Goal: Check status: Check status

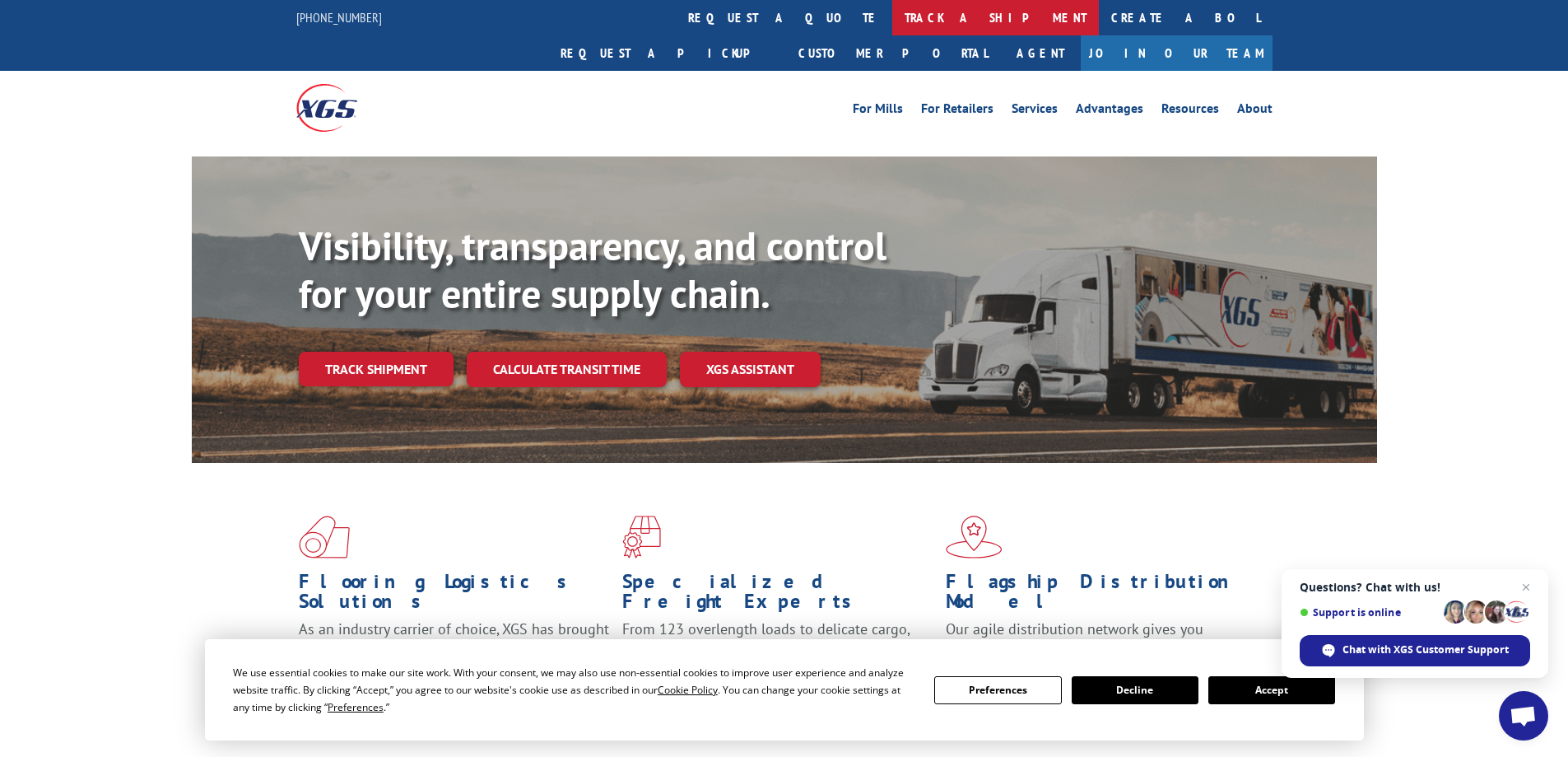
click at [892, 20] on link "track a shipment" at bounding box center [995, 18] width 206 height 36
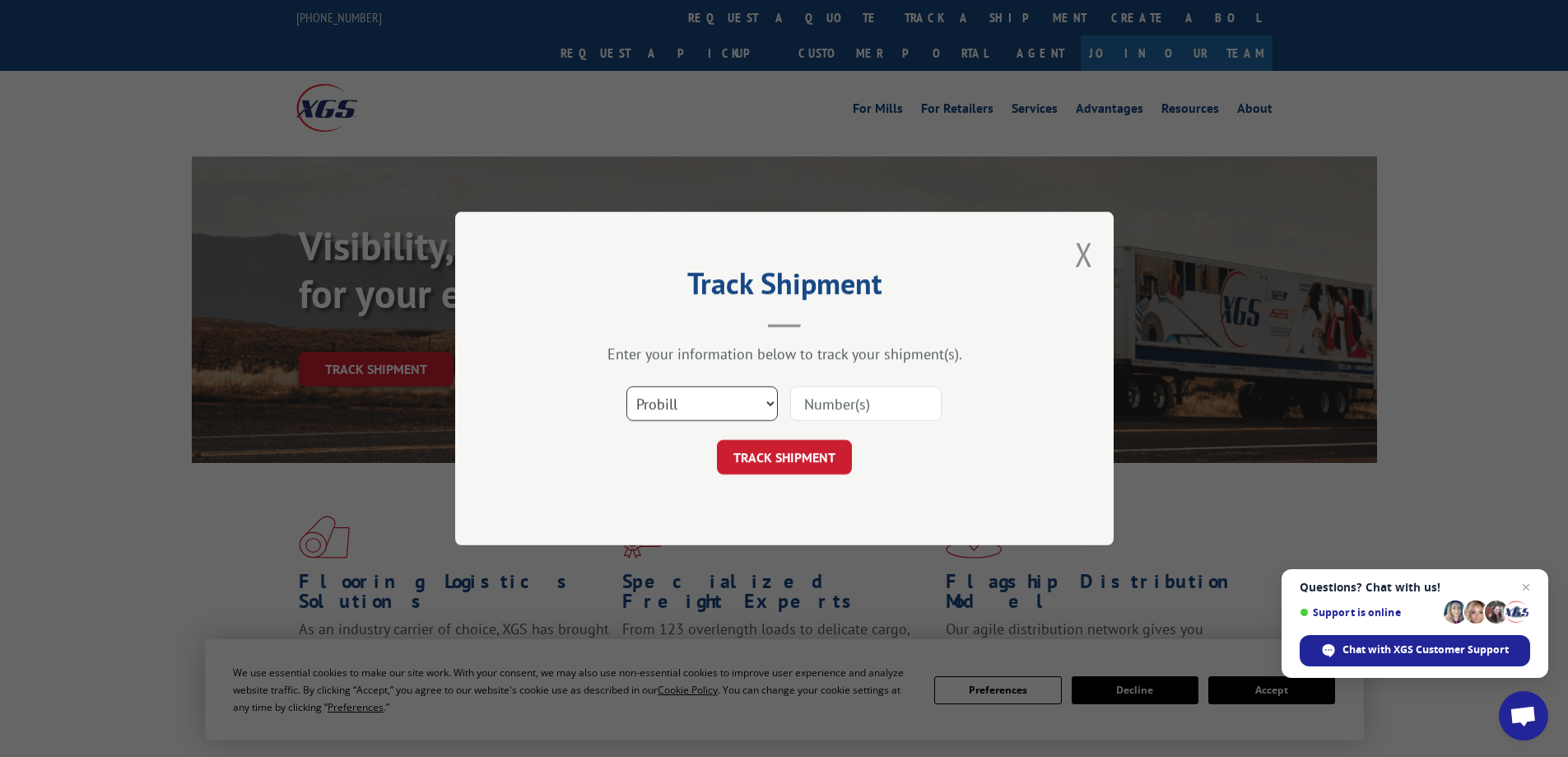
click at [770, 401] on select "Select category... Probill BOL PO" at bounding box center [702, 403] width 152 height 35
select select "po"
click at [627, 387] on select "Select category... Probill BOL PO" at bounding box center [702, 403] width 152 height 35
click at [825, 403] on input at bounding box center [866, 403] width 152 height 35
click at [826, 400] on input at bounding box center [866, 403] width 152 height 35
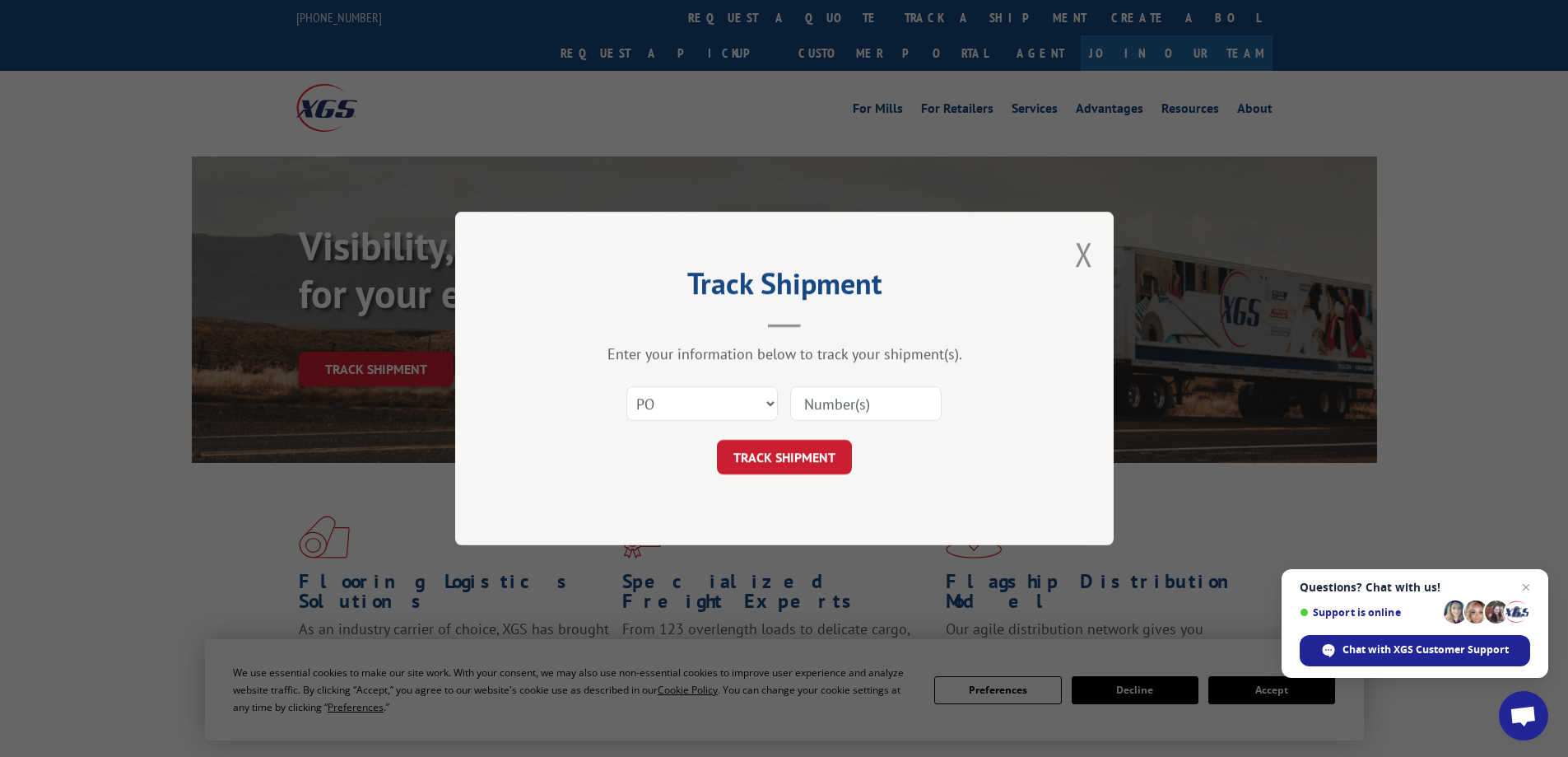
paste input "82546742"
click at [831, 401] on input "82546742" at bounding box center [866, 403] width 152 height 35
type input "82546742"
click at [820, 466] on button "TRACK SHIPMENT" at bounding box center [784, 456] width 135 height 35
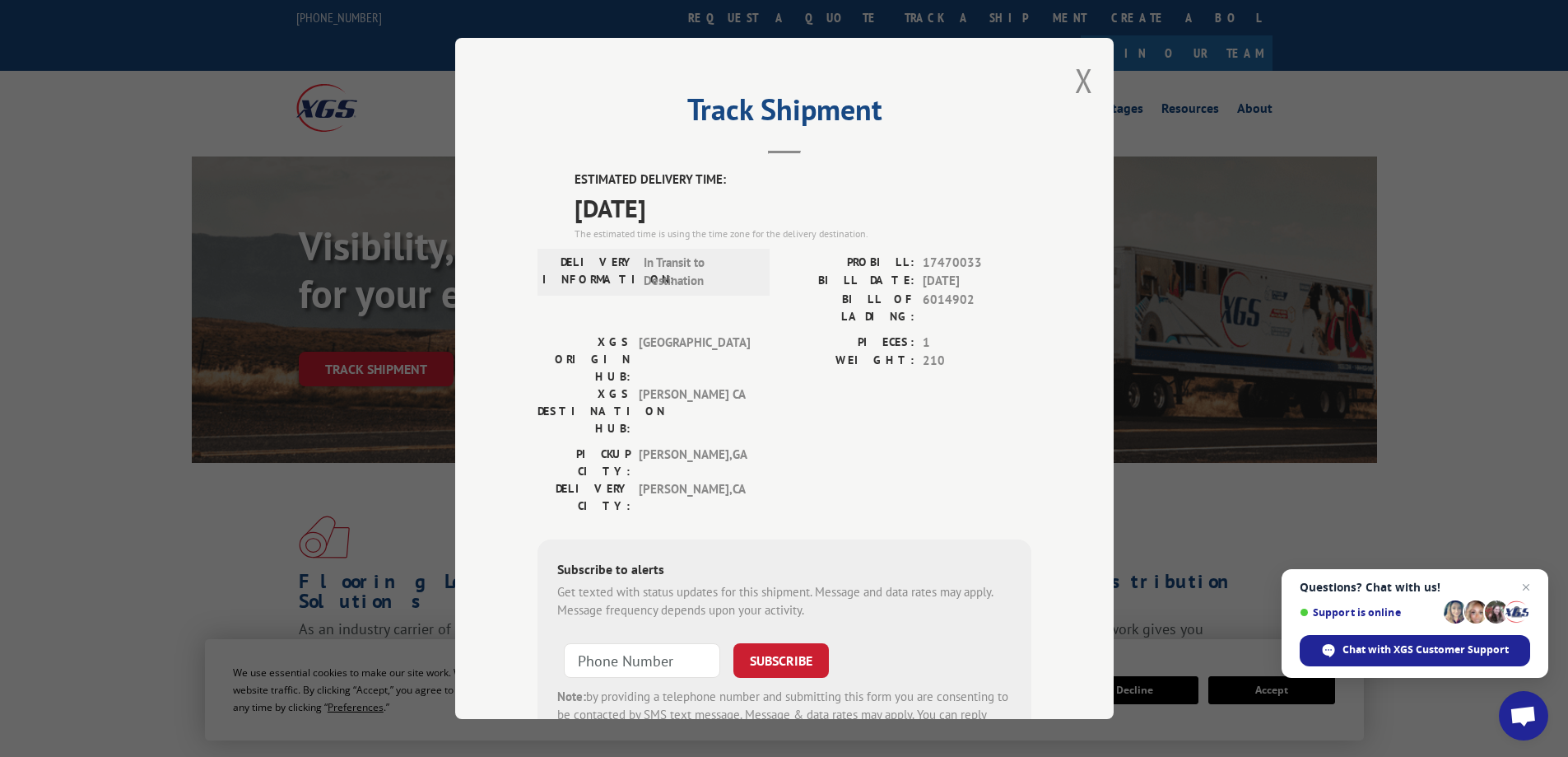
click at [1219, 488] on div "Track Shipment ESTIMATED DELIVERY TIME: [DATE] The estimated time is using the …" at bounding box center [784, 378] width 1568 height 757
click at [1083, 86] on button "Close modal" at bounding box center [1084, 80] width 18 height 43
